Goal: Navigation & Orientation: Find specific page/section

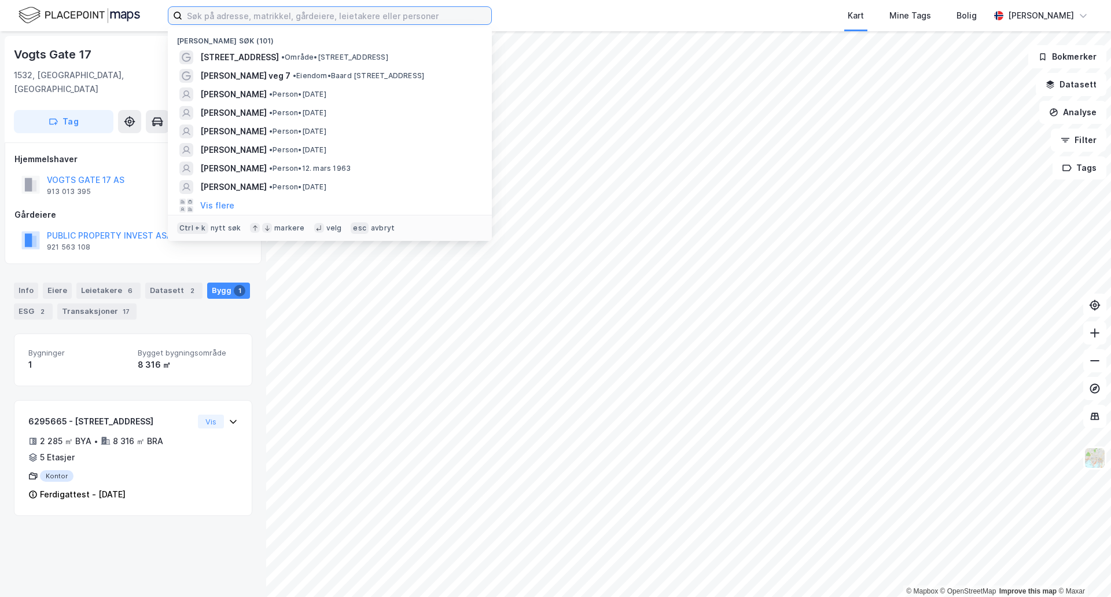
click at [227, 18] on input at bounding box center [336, 15] width 309 height 17
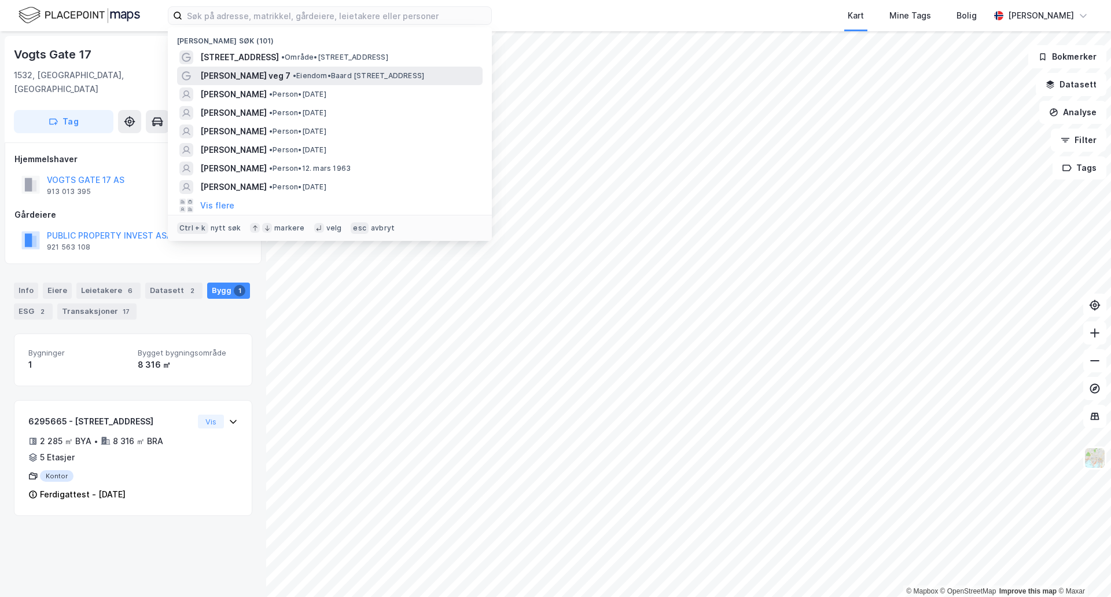
click at [262, 72] on span "[PERSON_NAME] veg 7" at bounding box center [245, 76] width 90 height 14
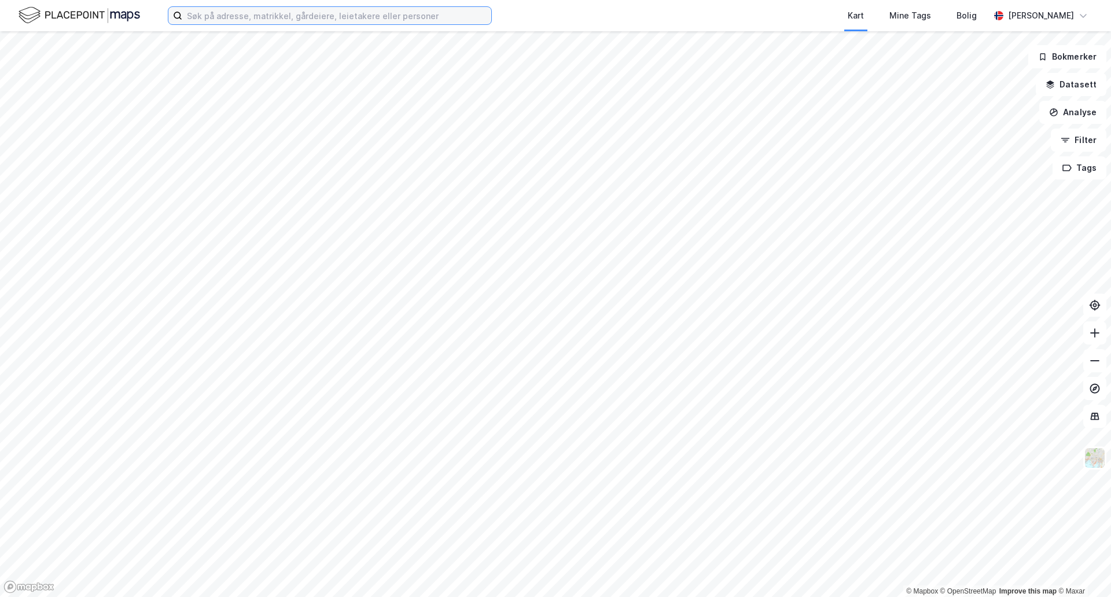
click at [255, 21] on input at bounding box center [336, 15] width 309 height 17
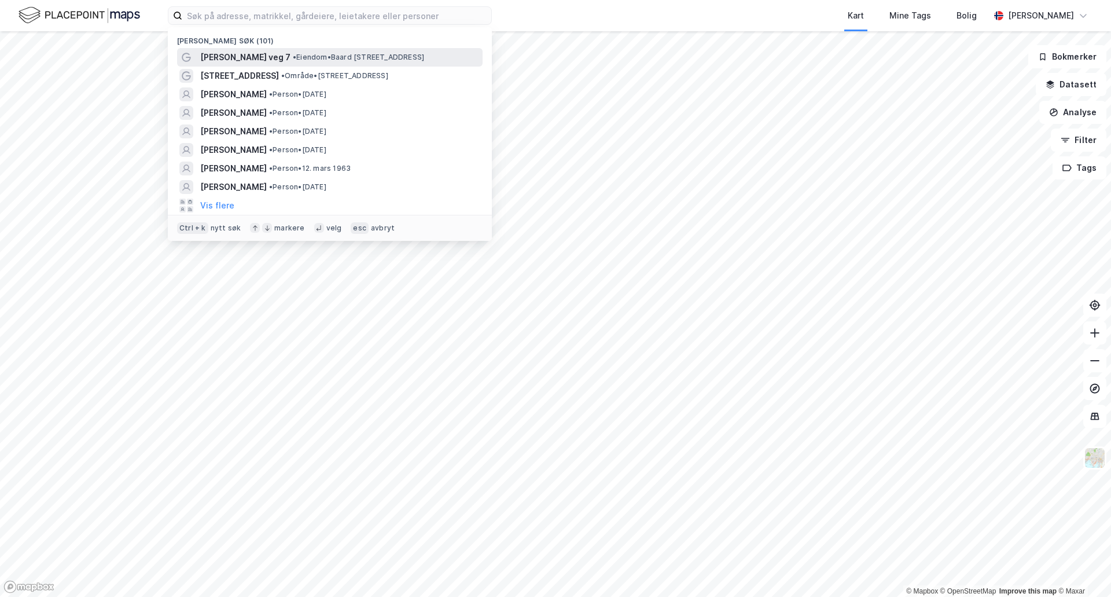
click at [293, 58] on span "•" at bounding box center [294, 57] width 3 height 9
